Goal: Transaction & Acquisition: Purchase product/service

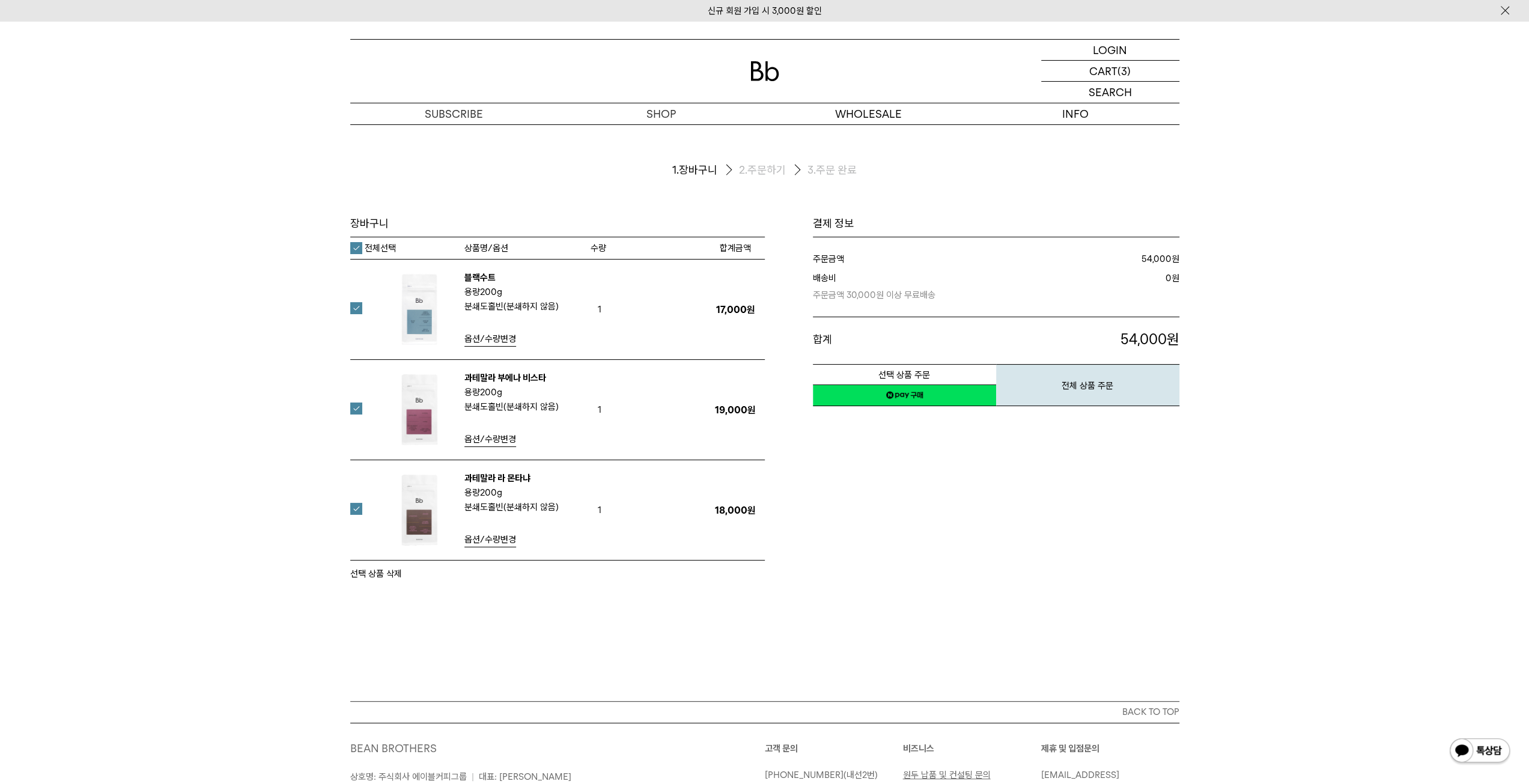
click at [623, 617] on div "장바구니 1. 장바구니 2. 주문하기 3. 주문 완료 장바구니" at bounding box center [764, 413] width 1529 height 577
click at [429, 310] on img at bounding box center [419, 309] width 78 height 78
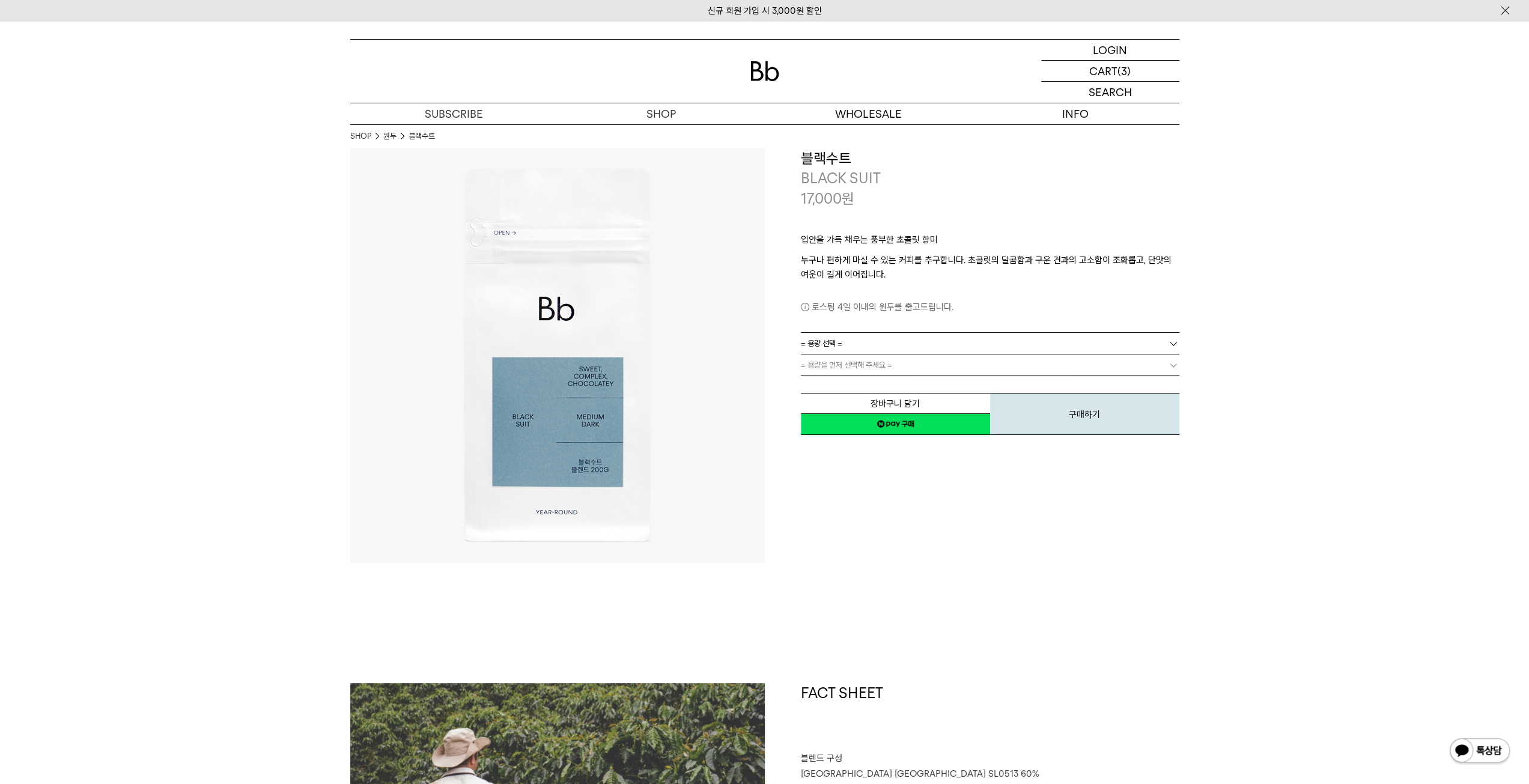
click at [1081, 529] on div "**********" at bounding box center [972, 356] width 414 height 414
drag, startPoint x: 1035, startPoint y: 527, endPoint x: 1018, endPoint y: 518, distance: 19.2
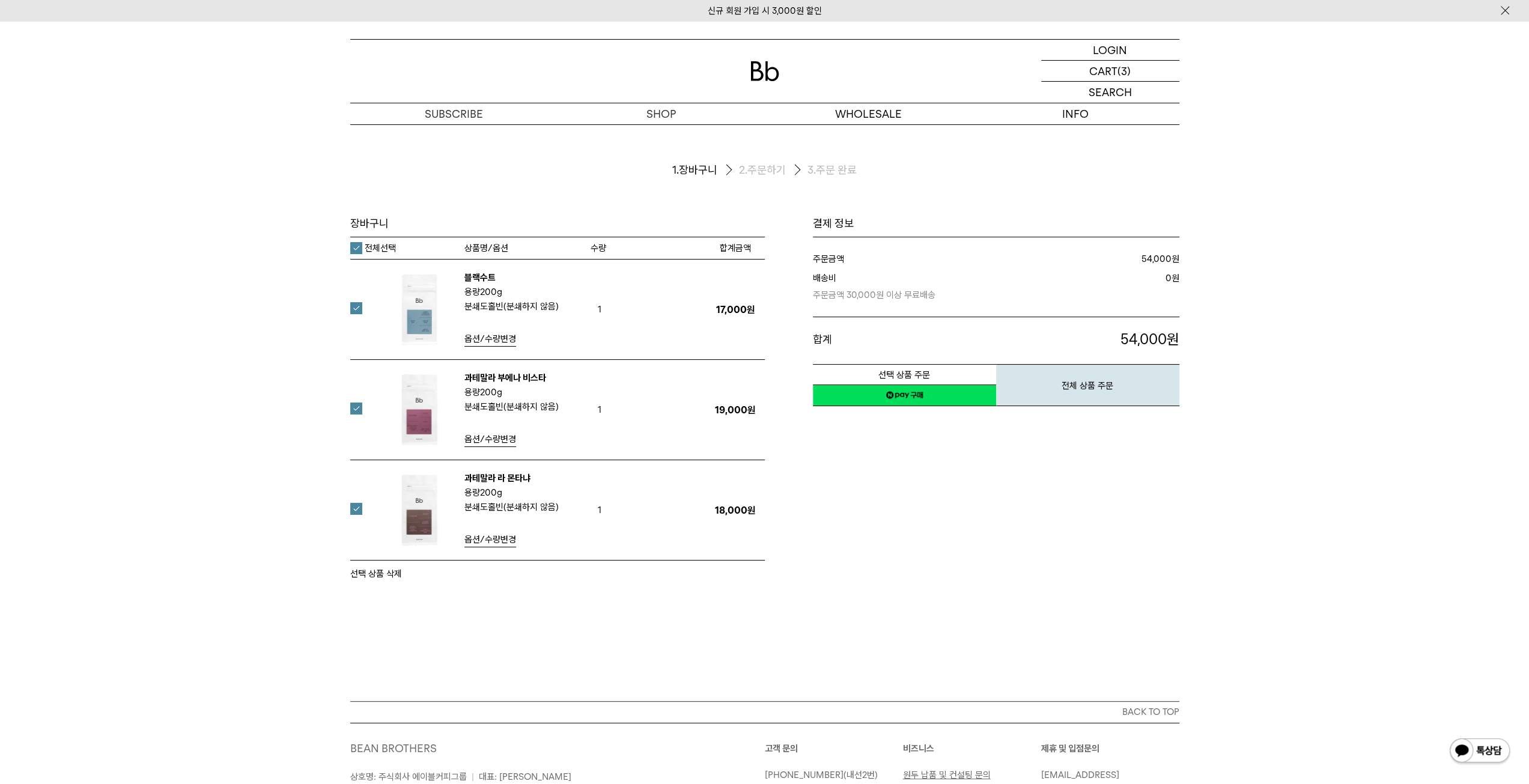
click at [353, 406] on label at bounding box center [363, 408] width 26 height 12
click at [351, 512] on label at bounding box center [363, 509] width 26 height 12
click at [943, 540] on div "결제 정보 주문금액 17,000 원 배송비 3,000 합계 20,000" at bounding box center [972, 398] width 414 height 365
click at [916, 395] on link "네이버페이 구매하기" at bounding box center [904, 395] width 183 height 21
